Goal: Task Accomplishment & Management: Complete application form

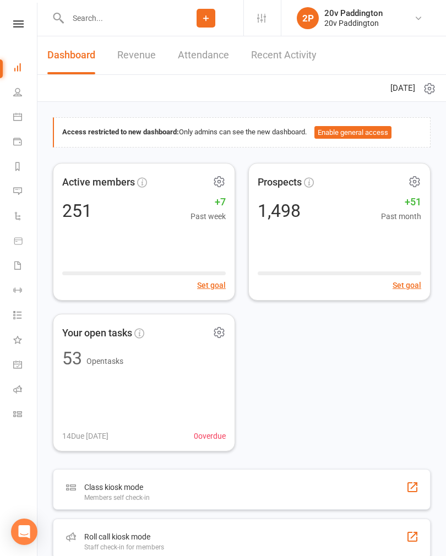
click at [17, 122] on link "Calendar" at bounding box center [25, 118] width 25 height 25
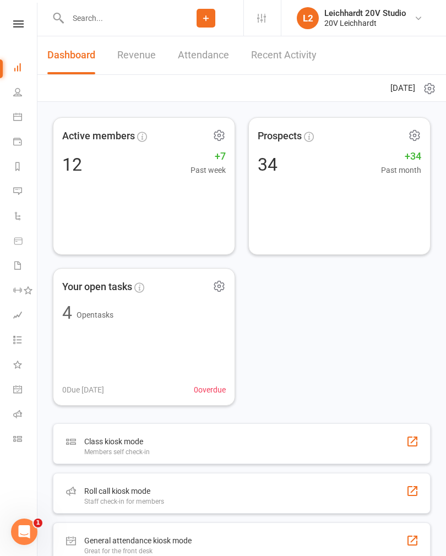
click at [19, 190] on icon at bounding box center [17, 191] width 9 height 9
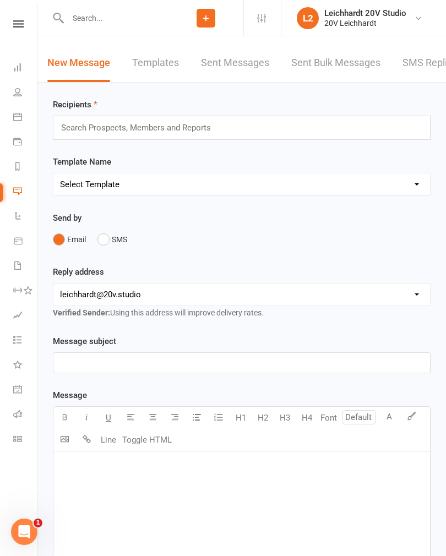
click at [415, 68] on link "SMS Replies" at bounding box center [429, 63] width 55 height 38
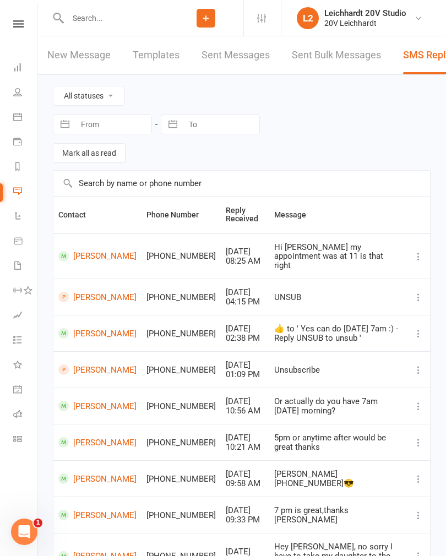
click at [88, 251] on link "Steve Natsikas" at bounding box center [97, 256] width 78 height 10
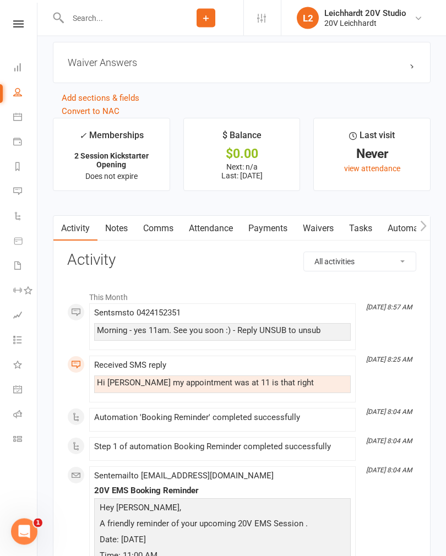
click at [269, 236] on link "Payments" at bounding box center [268, 228] width 54 height 25
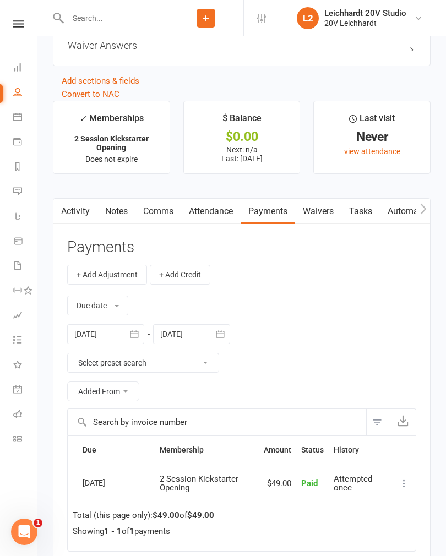
click at [317, 220] on link "Waivers" at bounding box center [318, 211] width 46 height 25
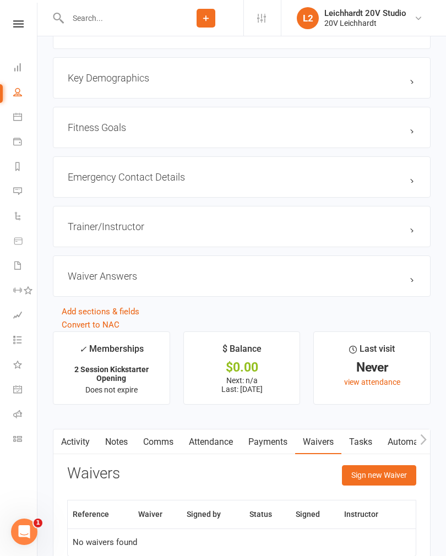
click at [361, 479] on button "Sign new Waiver" at bounding box center [379, 475] width 74 height 20
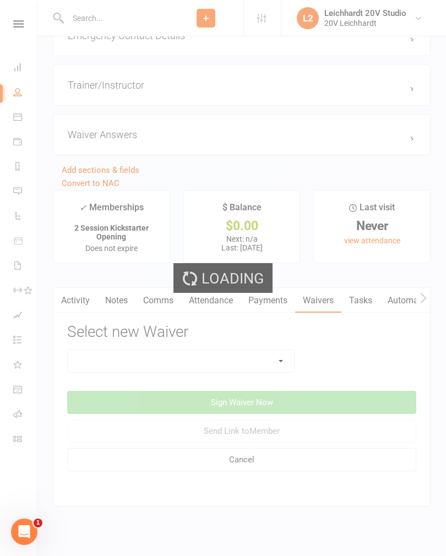
scroll to position [1195, 0]
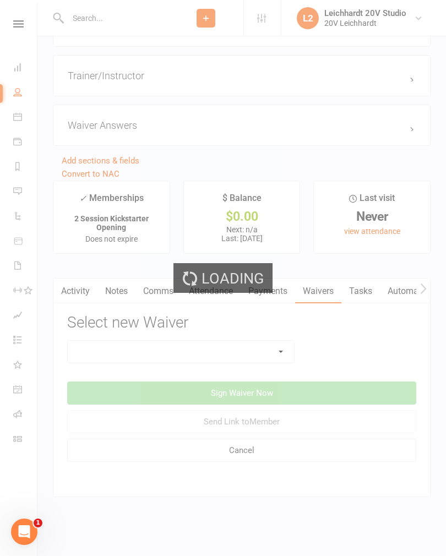
click at [106, 347] on select at bounding box center [181, 352] width 226 height 22
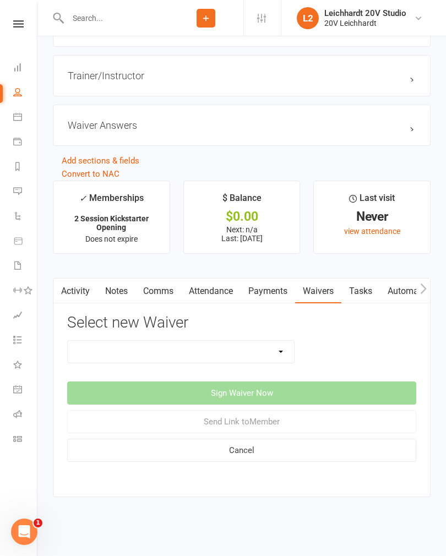
select select "14734"
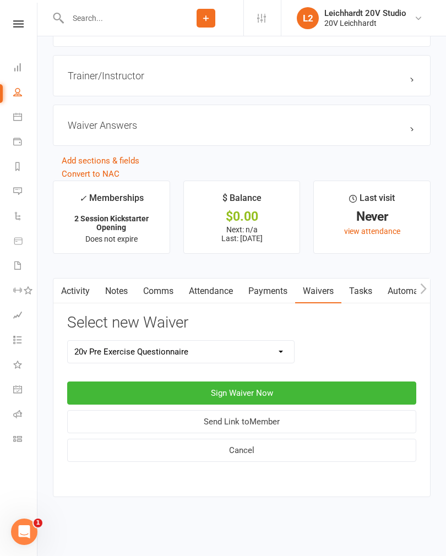
click at [162, 381] on button "Sign Waiver Now" at bounding box center [241, 392] width 349 height 23
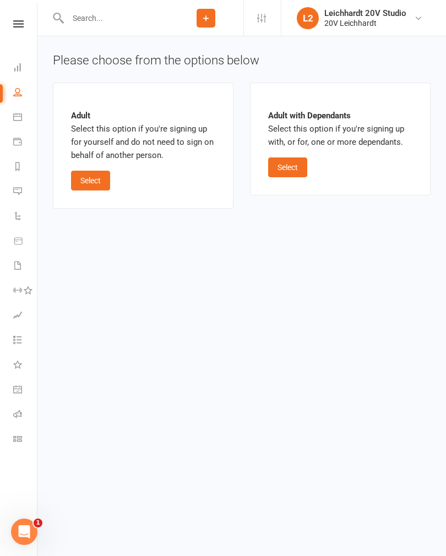
click at [96, 182] on button "Select" at bounding box center [90, 181] width 39 height 20
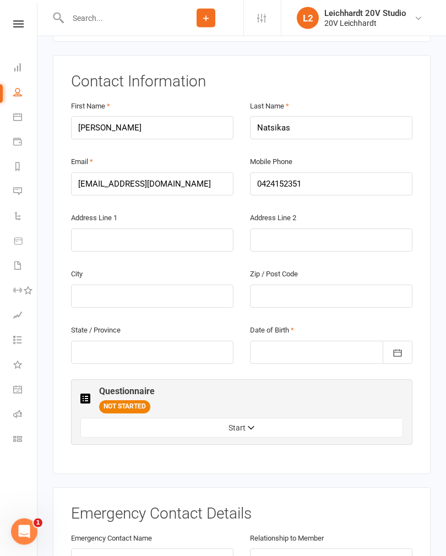
scroll to position [207, 0]
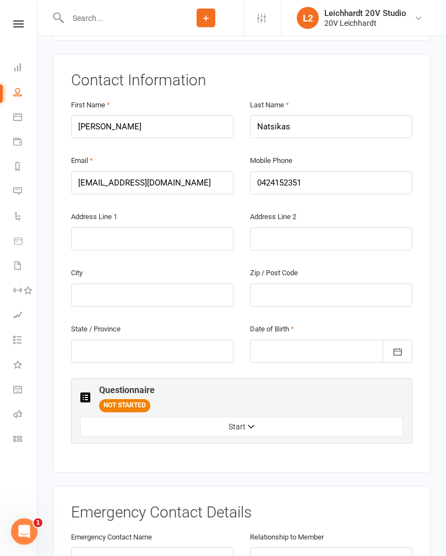
click at [265, 340] on div at bounding box center [331, 351] width 162 height 23
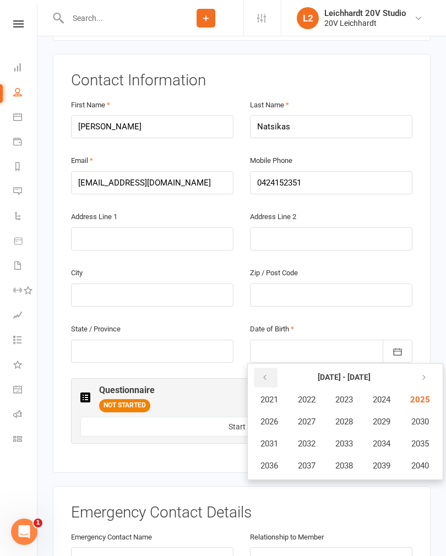
click at [265, 373] on icon "button" at bounding box center [265, 377] width 8 height 9
click at [263, 368] on button "button" at bounding box center [266, 378] width 24 height 20
click at [264, 373] on icon "button" at bounding box center [265, 377] width 8 height 9
click at [381, 439] on span "1974" at bounding box center [382, 444] width 18 height 10
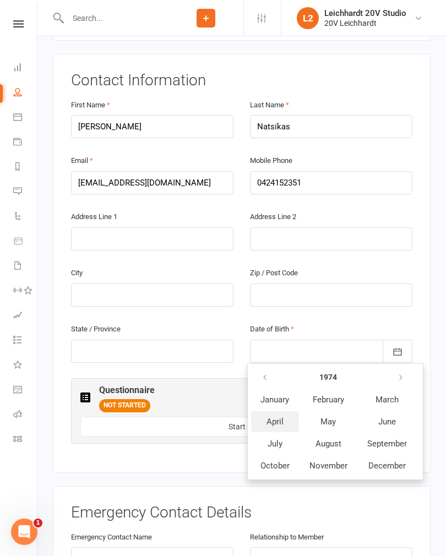
click at [275, 417] on span "April" at bounding box center [274, 422] width 17 height 10
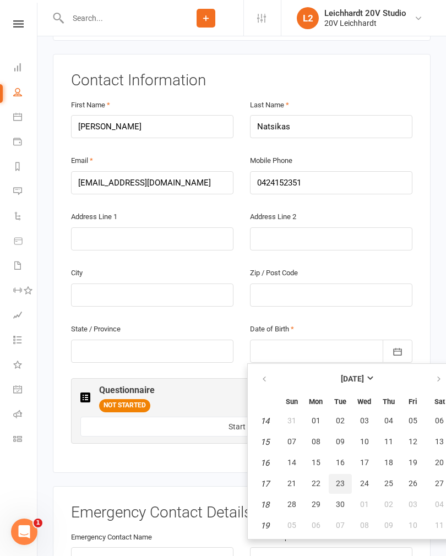
click at [340, 479] on span "23" at bounding box center [340, 483] width 9 height 9
type input "23 Apr 1974"
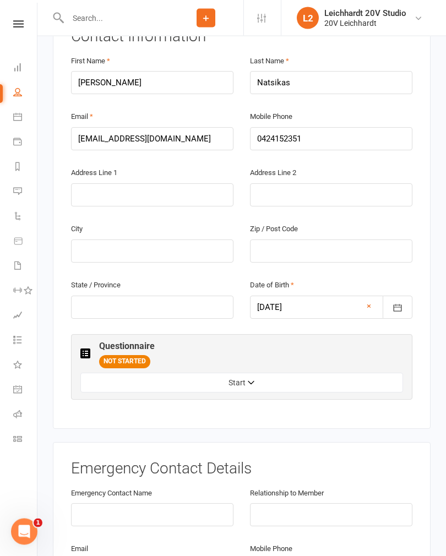
click at [107, 373] on button "Start" at bounding box center [241, 383] width 323 height 20
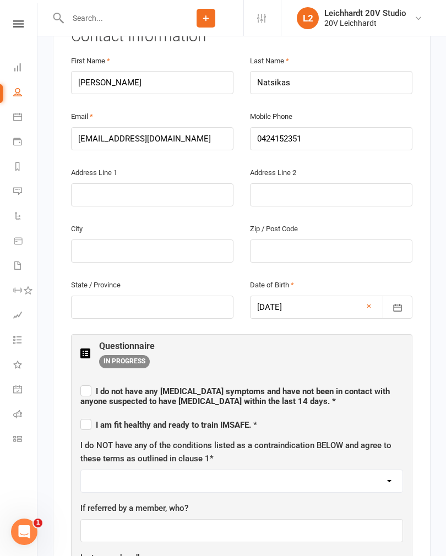
click at [92, 386] on span "I do not have any COVID symptoms and have not been in contact with anyone suspe…" at bounding box center [234, 396] width 309 height 20
click at [92, 381] on input "I do not have any COVID symptoms and have not been in contact with anyone suspe…" at bounding box center [241, 381] width 323 height 0
checkbox input "true"
click at [88, 417] on label "I am fit healthy and ready to train IMSAFE. *" at bounding box center [168, 423] width 177 height 13
click at [88, 415] on input "I am fit healthy and ready to train IMSAFE. *" at bounding box center [168, 415] width 177 height 0
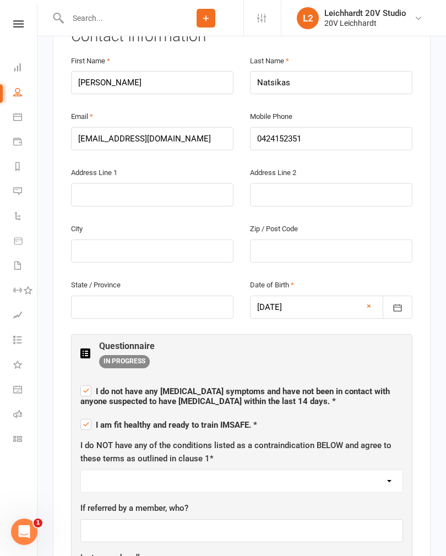
checkbox input "true"
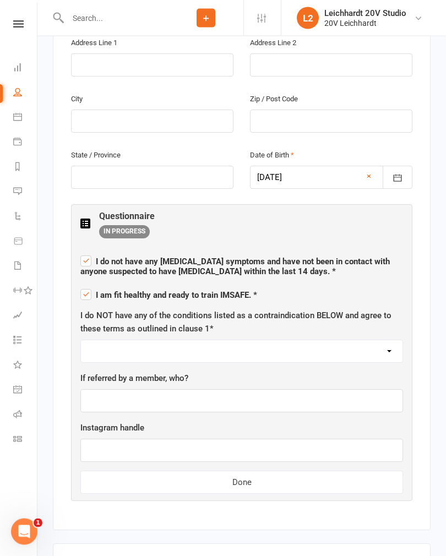
scroll to position [385, 0]
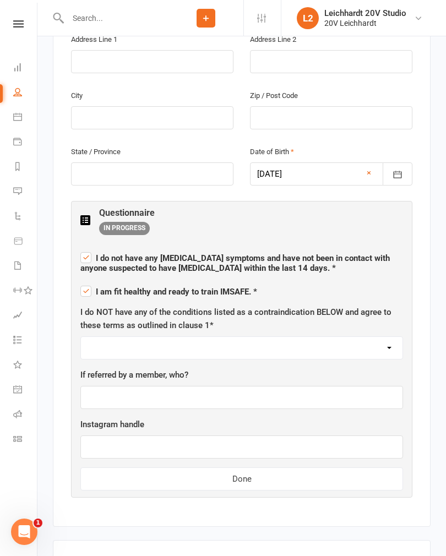
click at [119, 337] on select "I AGREE" at bounding box center [241, 348] width 321 height 22
select select "I AGREE"
click at [164, 467] on button "Done" at bounding box center [241, 478] width 323 height 23
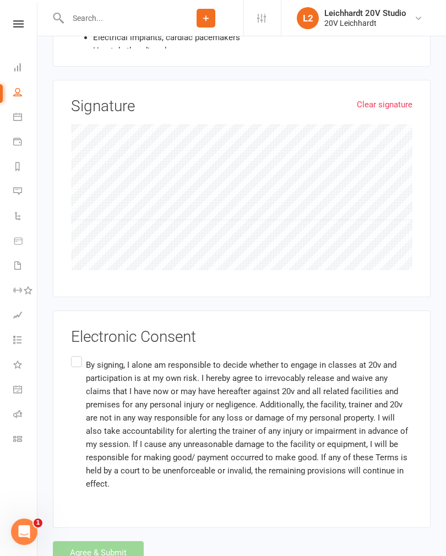
scroll to position [1044, 0]
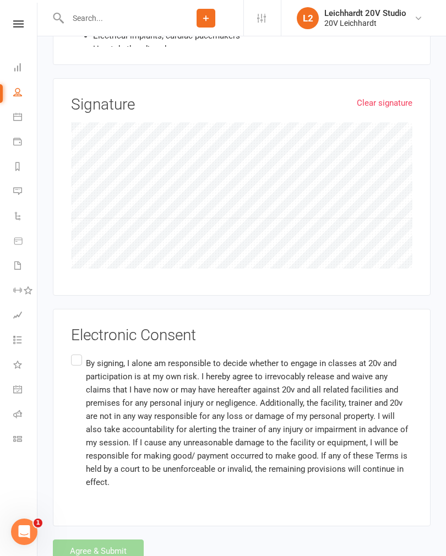
click at [78, 352] on label "By signing, I alone am responsible to decide whether to engage in classes at 20…" at bounding box center [241, 422] width 341 height 140
click at [78, 352] on input "By signing, I alone am responsible to decide whether to engage in classes at 20…" at bounding box center [74, 352] width 7 height 0
click at [92, 539] on button "Agree & Submit" at bounding box center [98, 550] width 91 height 23
